Goal: Information Seeking & Learning: Obtain resource

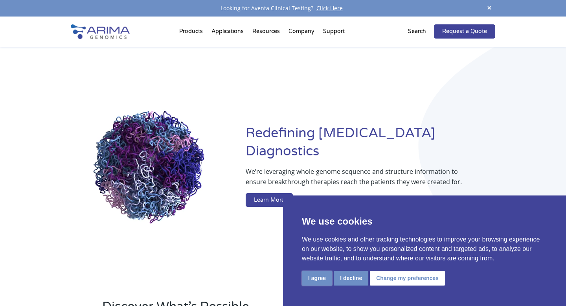
click at [323, 277] on button "I agree" at bounding box center [317, 278] width 30 height 15
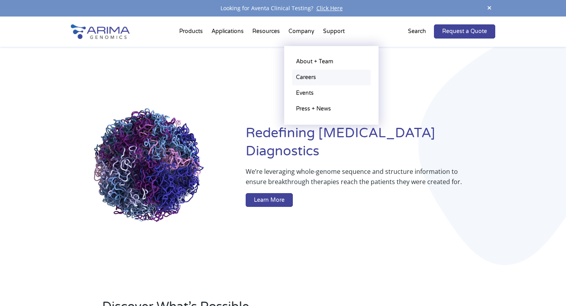
click at [309, 77] on link "Careers" at bounding box center [331, 78] width 79 height 16
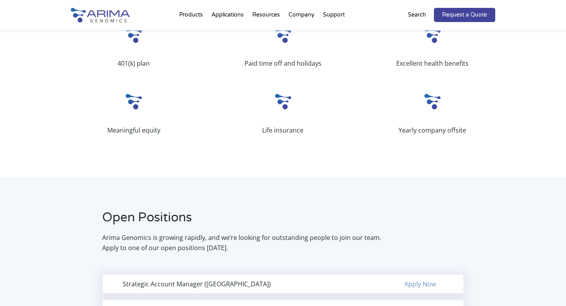
scroll to position [313, 0]
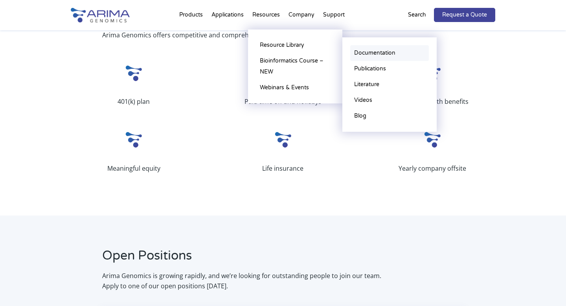
click at [367, 55] on link "Documentation" at bounding box center [389, 53] width 79 height 16
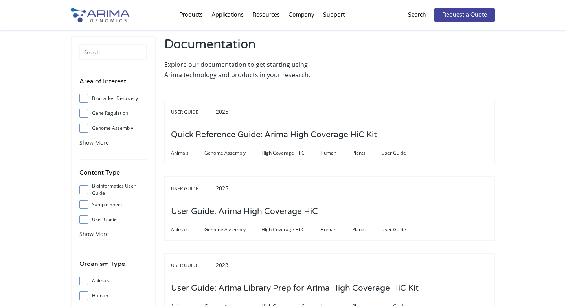
scroll to position [44, 0]
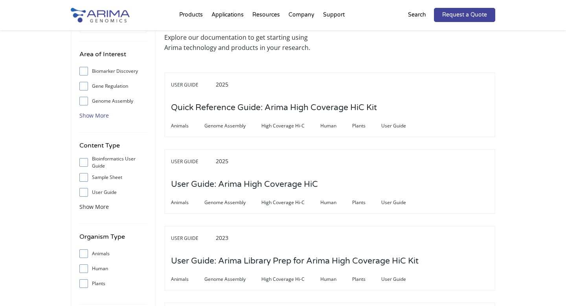
click at [87, 117] on span "Show More" at bounding box center [93, 115] width 29 height 7
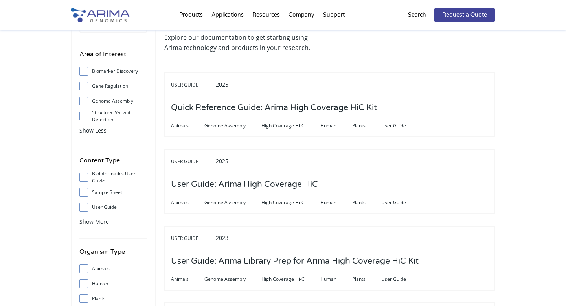
click at [85, 102] on input "Genome Assembly" at bounding box center [83, 100] width 5 height 5
checkbox input "true"
click at [81, 207] on input "User Guide" at bounding box center [83, 206] width 5 height 5
checkbox input "true"
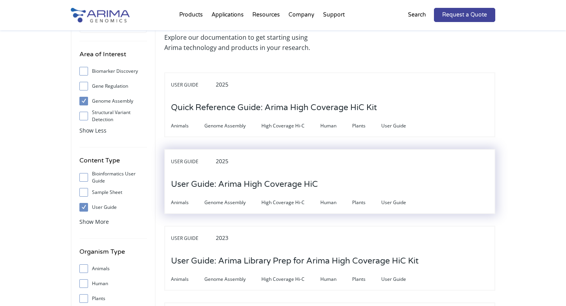
click at [247, 184] on h3 "User Guide: Arima High Coverage HiC" at bounding box center [244, 184] width 147 height 24
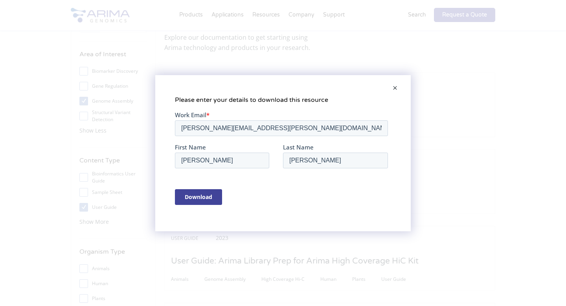
scroll to position [0, 0]
click at [396, 85] on span at bounding box center [395, 88] width 16 height 19
